Goal: Transaction & Acquisition: Purchase product/service

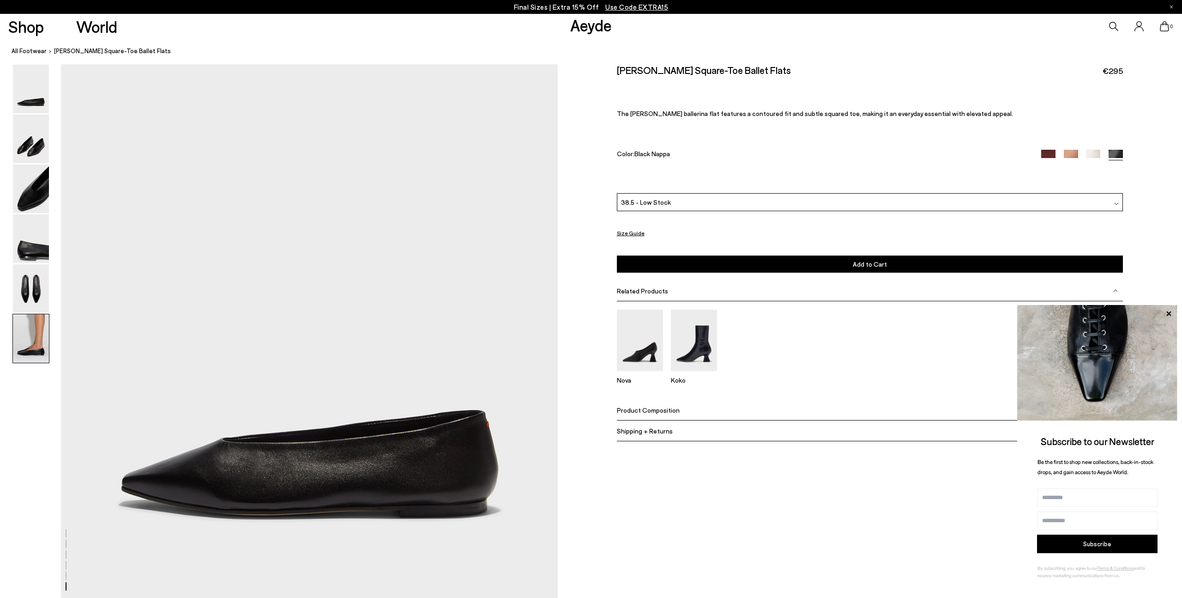
scroll to position [3253, 0]
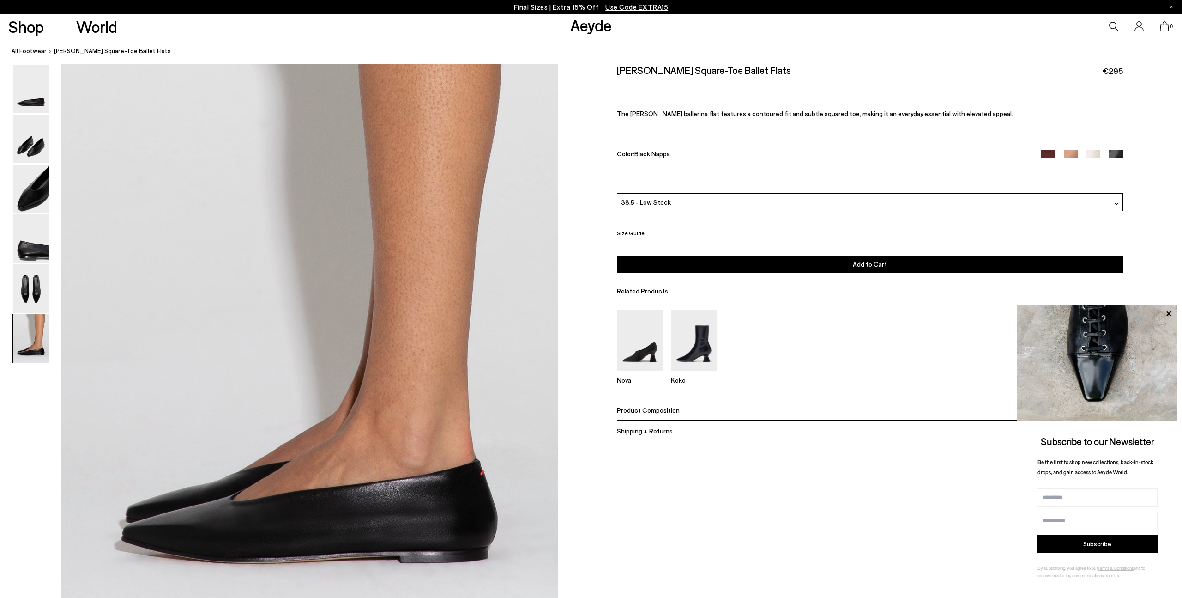
click at [864, 262] on span "Add to Cart" at bounding box center [870, 264] width 34 height 8
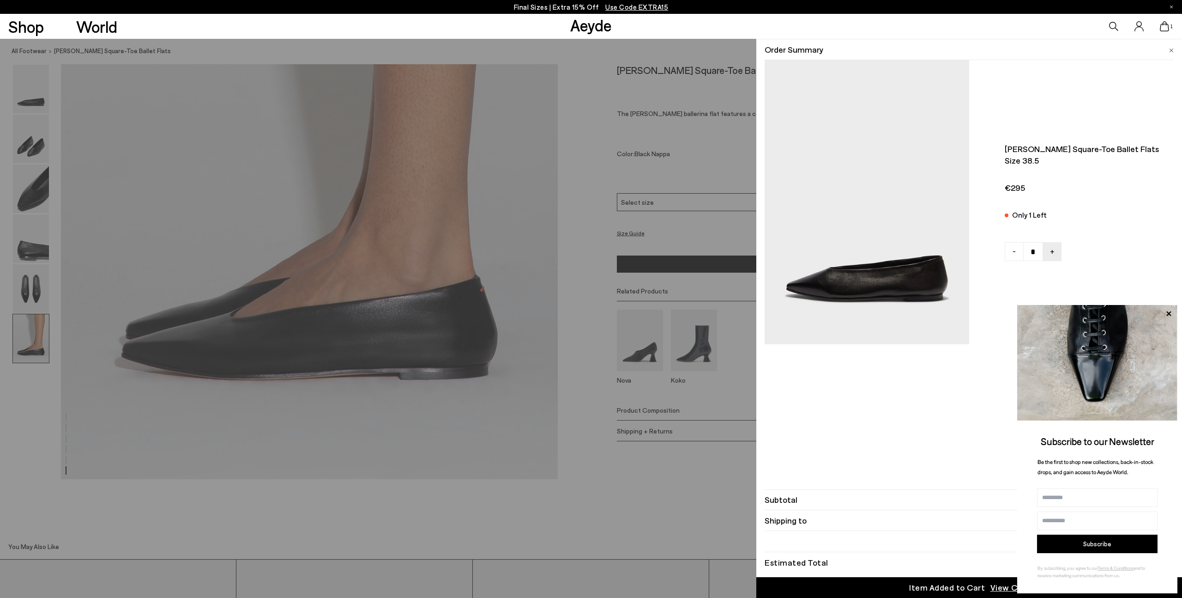
scroll to position [3438, 0]
click at [1166, 25] on icon at bounding box center [1165, 26] width 9 height 10
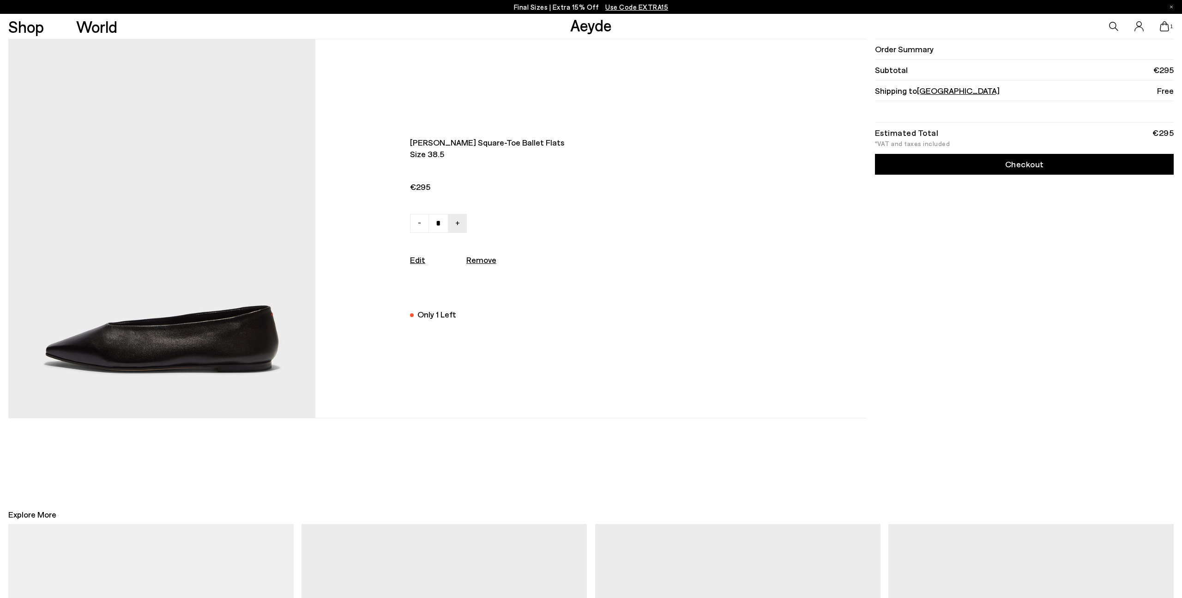
click at [1022, 164] on link "Checkout" at bounding box center [1024, 164] width 299 height 21
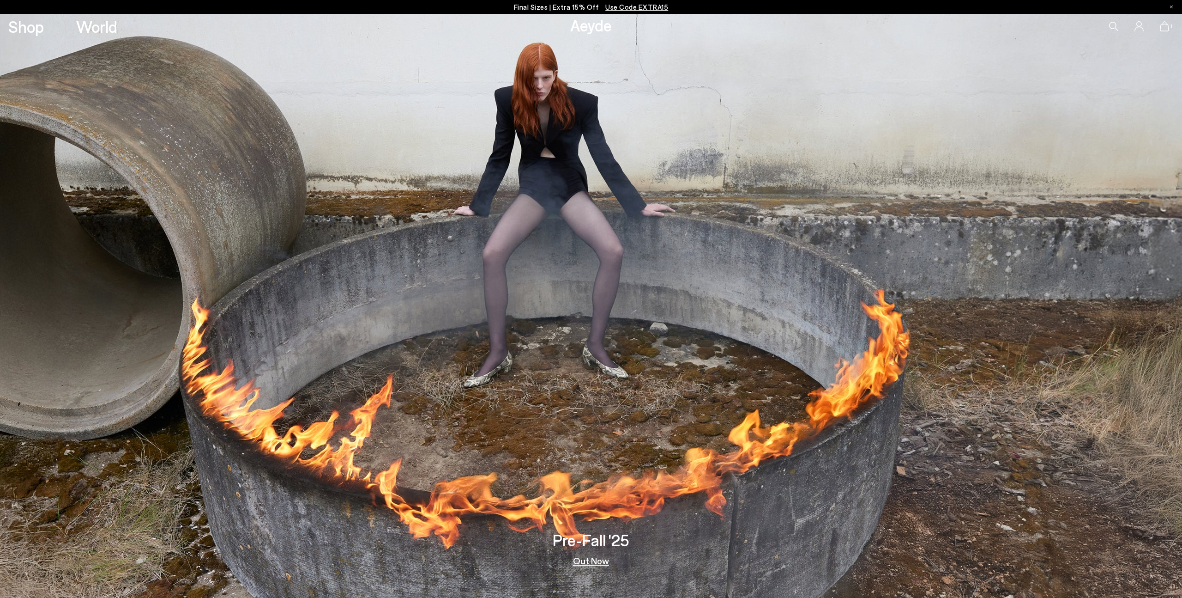
click at [1167, 28] on icon at bounding box center [1164, 26] width 9 height 10
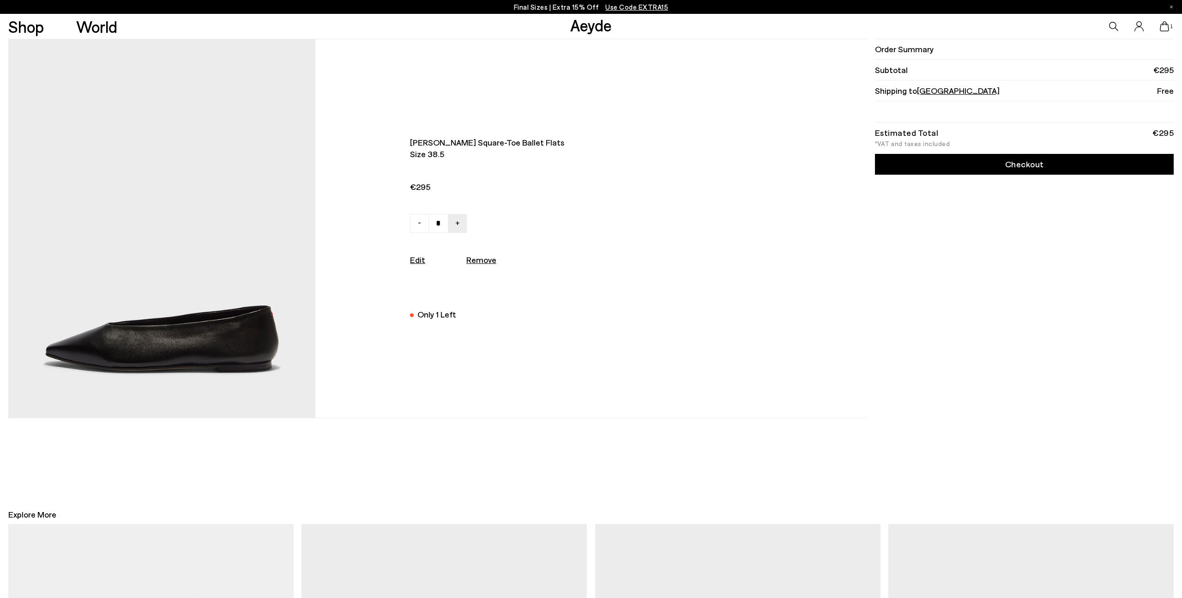
click at [968, 164] on link "Checkout" at bounding box center [1024, 164] width 299 height 21
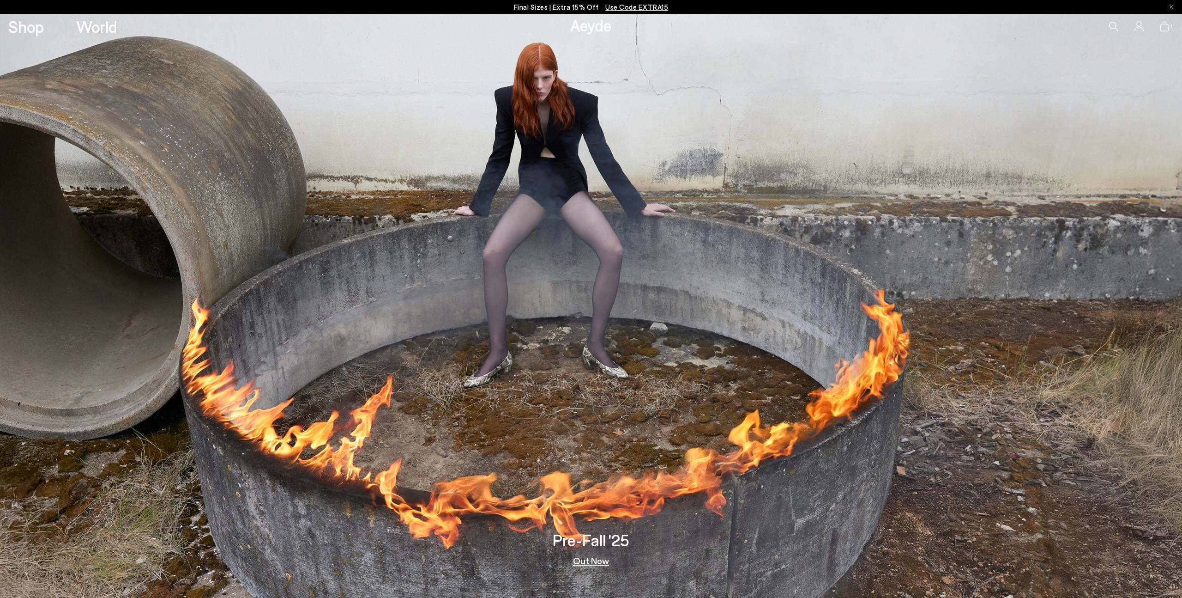
click at [1165, 28] on icon at bounding box center [1164, 26] width 9 height 10
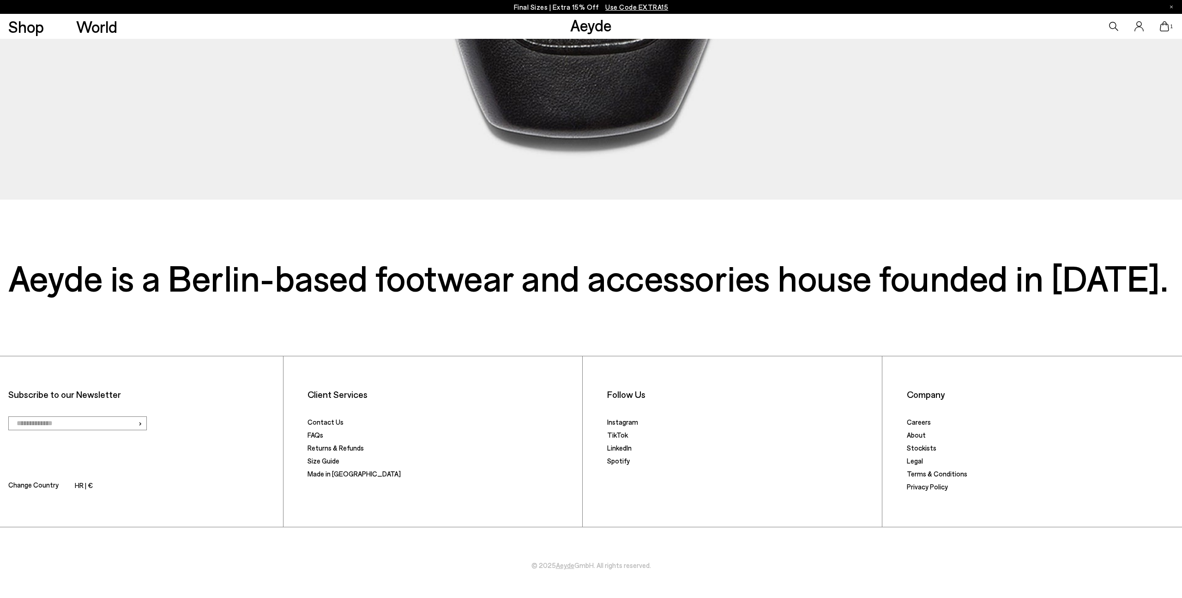
scroll to position [550, 0]
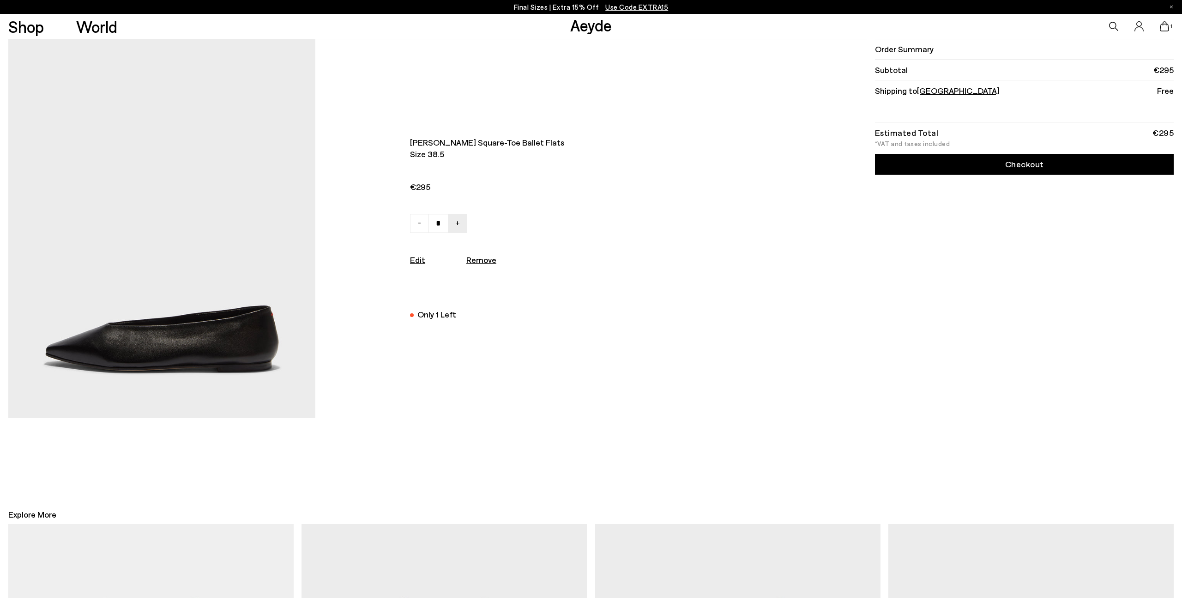
click at [1033, 164] on link "Checkout" at bounding box center [1024, 164] width 299 height 21
